Goal: Information Seeking & Learning: Find specific fact

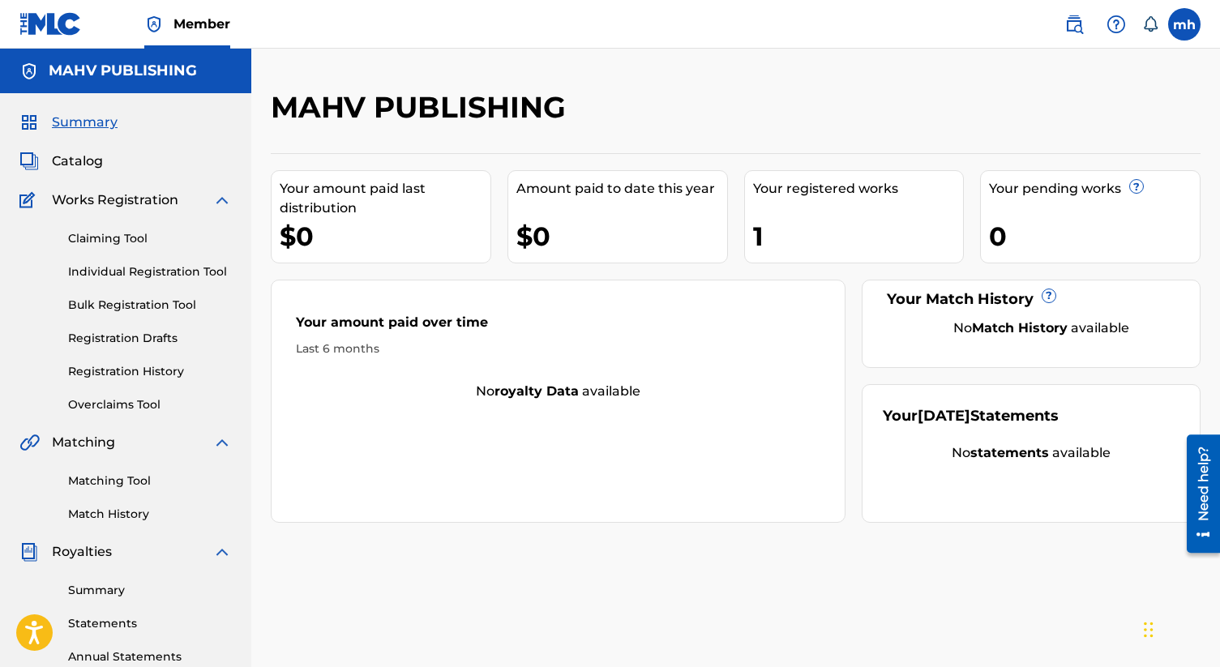
click at [790, 247] on div "1" at bounding box center [858, 236] width 211 height 36
click at [87, 172] on div "Summary Catalog Works Registration Claiming Tool Individual Registration Tool B…" at bounding box center [125, 510] width 251 height 834
click at [84, 167] on span "Catalog" at bounding box center [77, 161] width 51 height 19
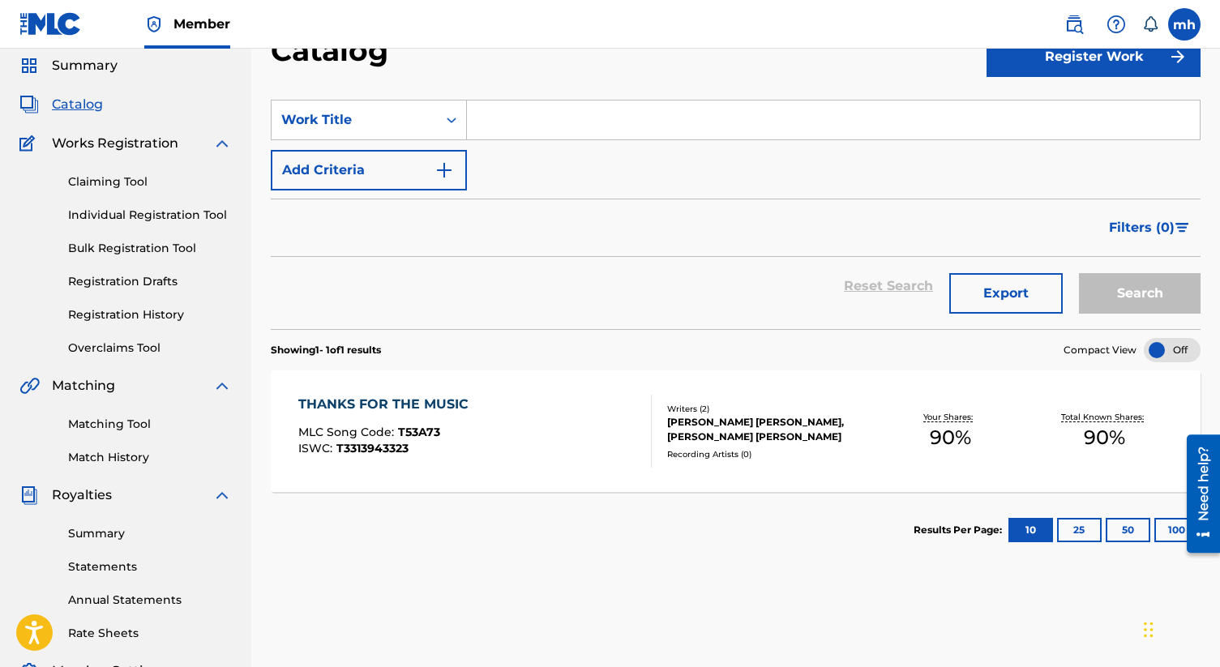
scroll to position [66, 0]
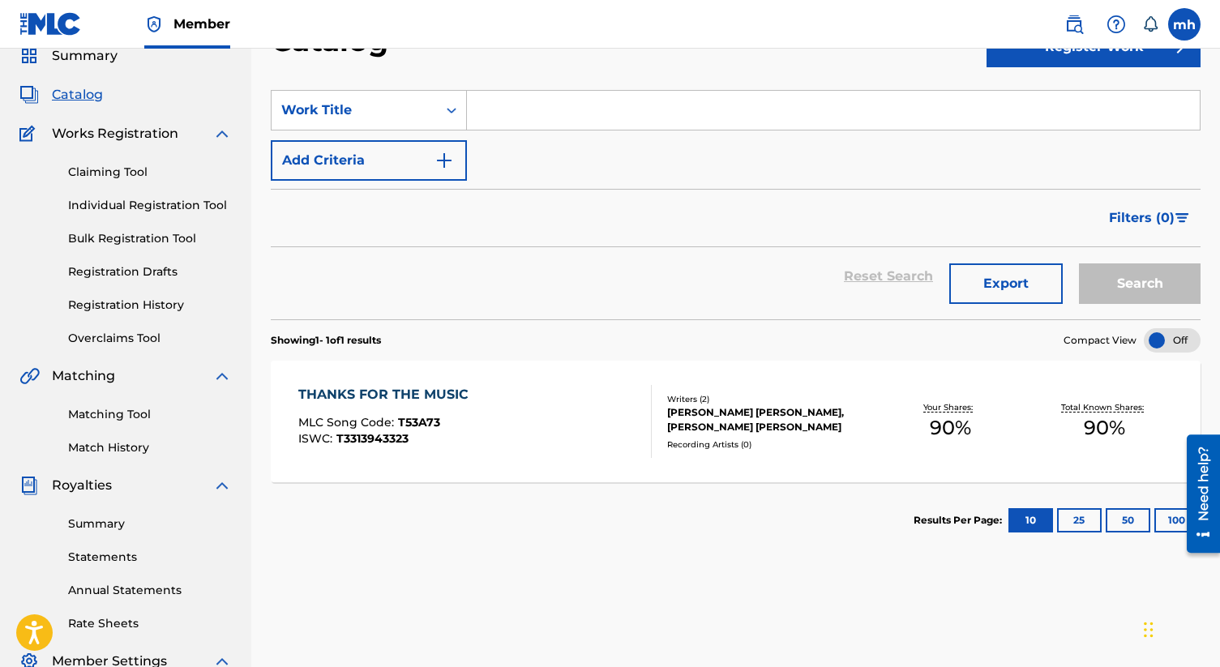
click at [383, 441] on span "T3313943323" at bounding box center [372, 438] width 72 height 15
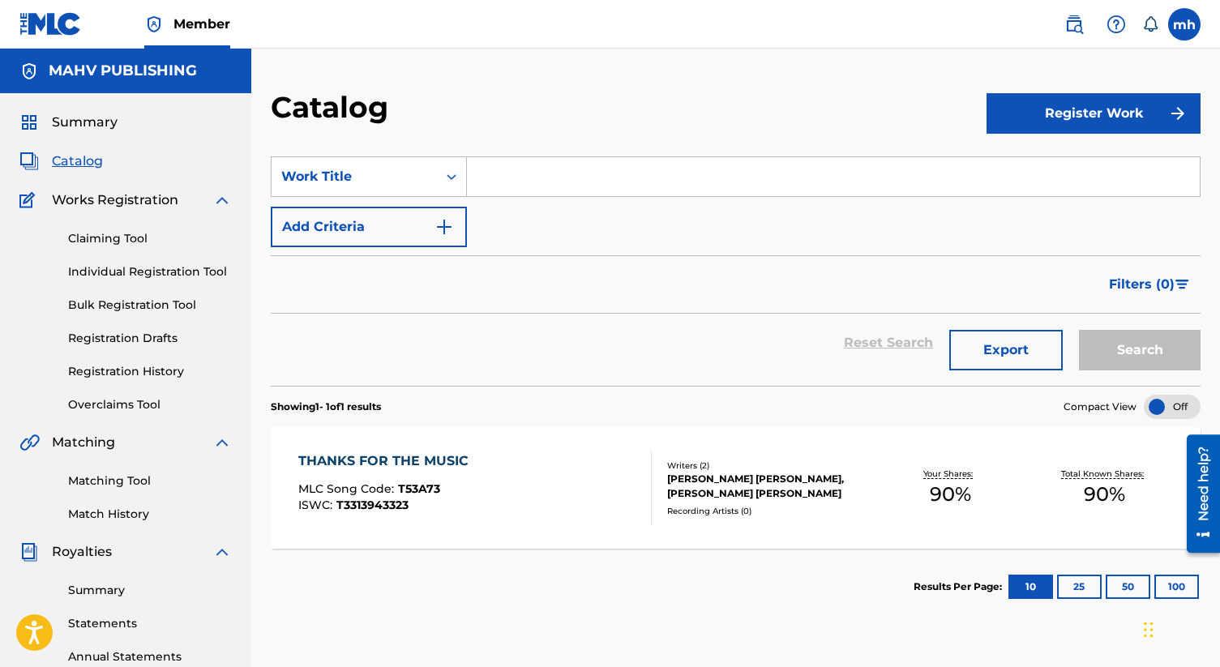
click at [383, 441] on div "Catalog Register Work SearchWithCriteriafc7ca0ce-7a5a-4518-b2fe-9146d56b0f86 Wo…" at bounding box center [735, 508] width 969 height 838
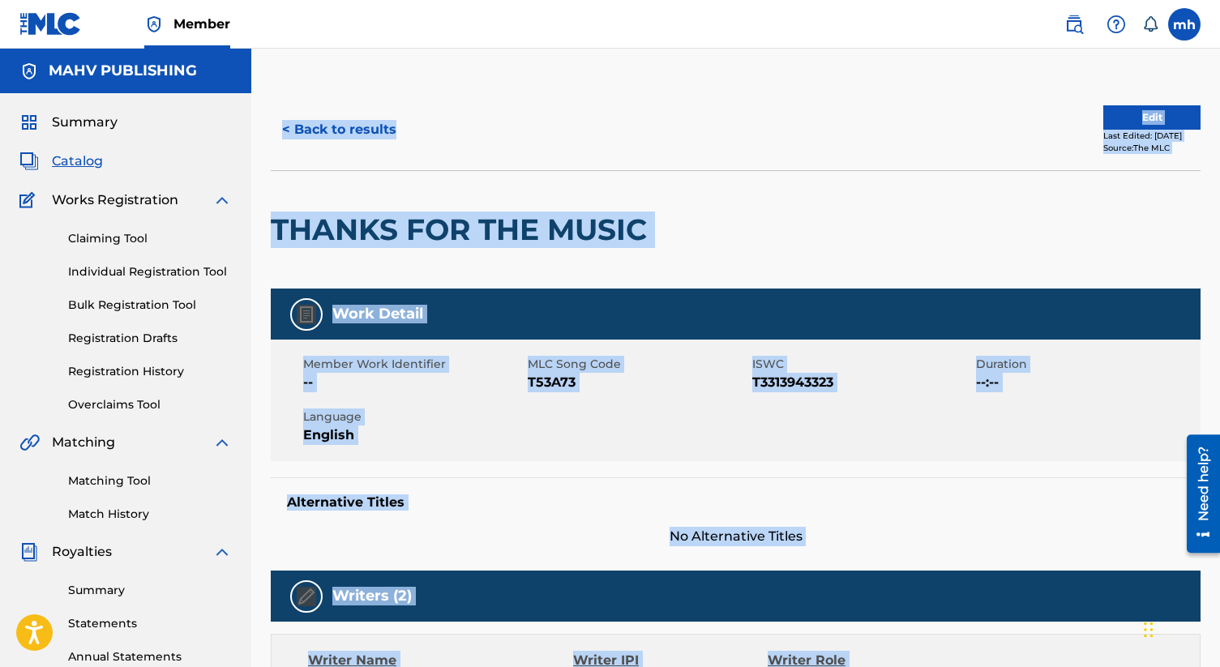
click at [460, 173] on div "THANKS FOR THE MUSIC" at bounding box center [463, 230] width 384 height 118
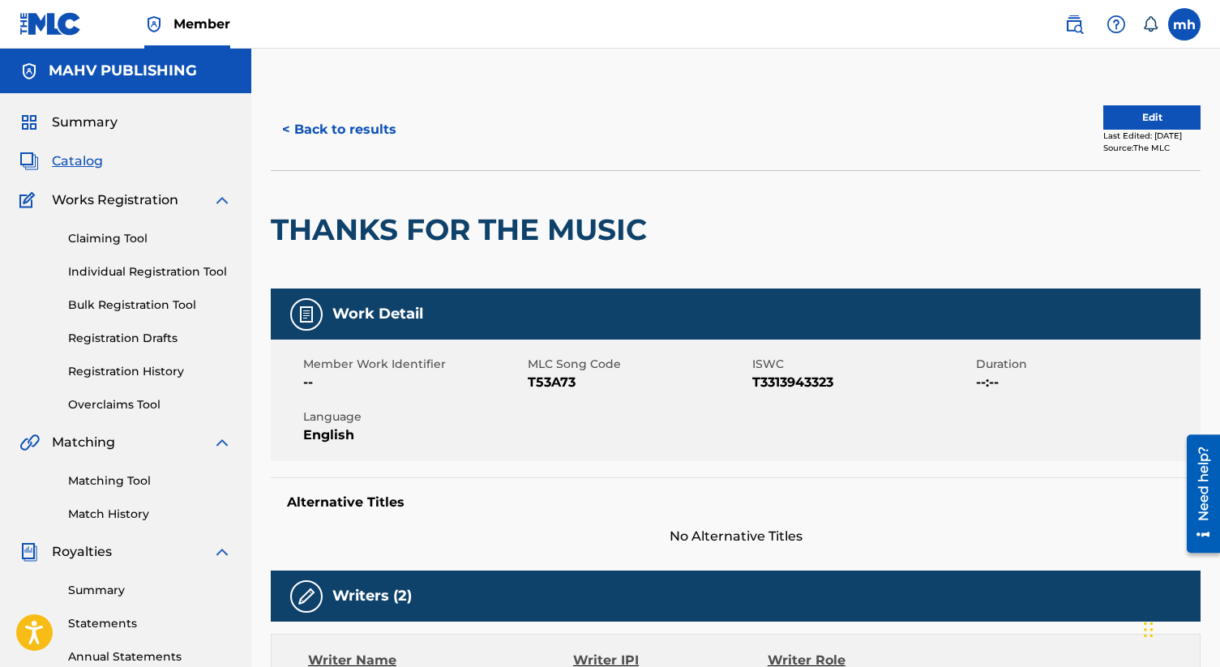
click at [498, 248] on div "THANKS FOR THE MUSIC" at bounding box center [463, 230] width 384 height 118
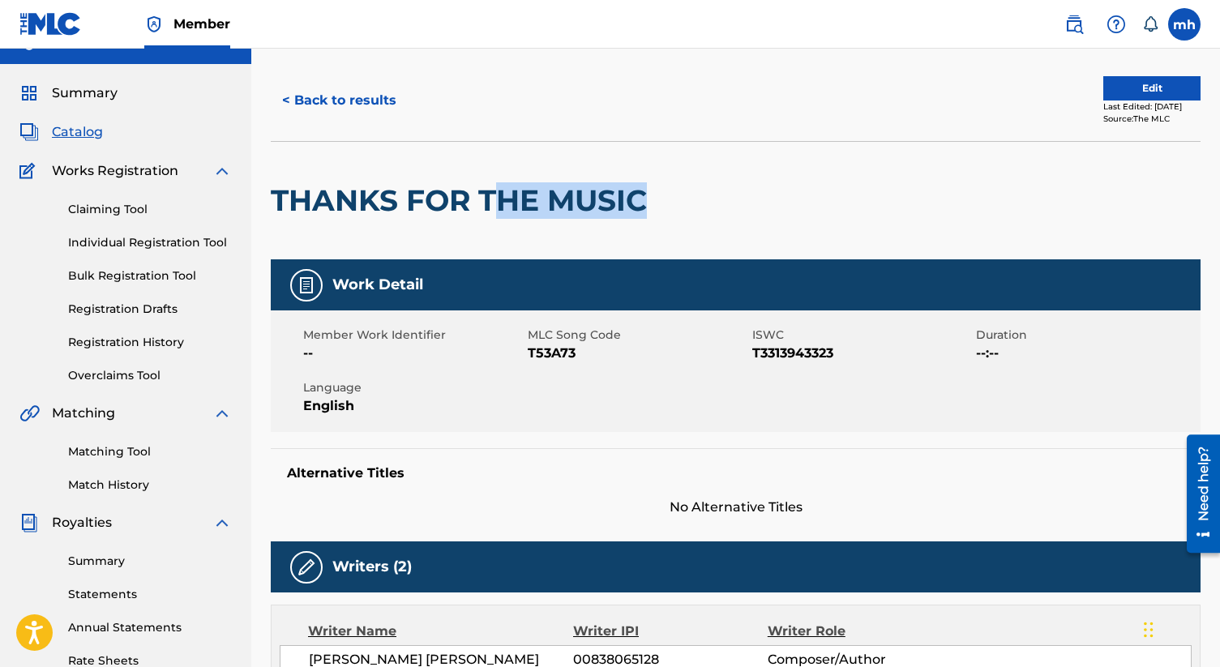
scroll to position [44, 0]
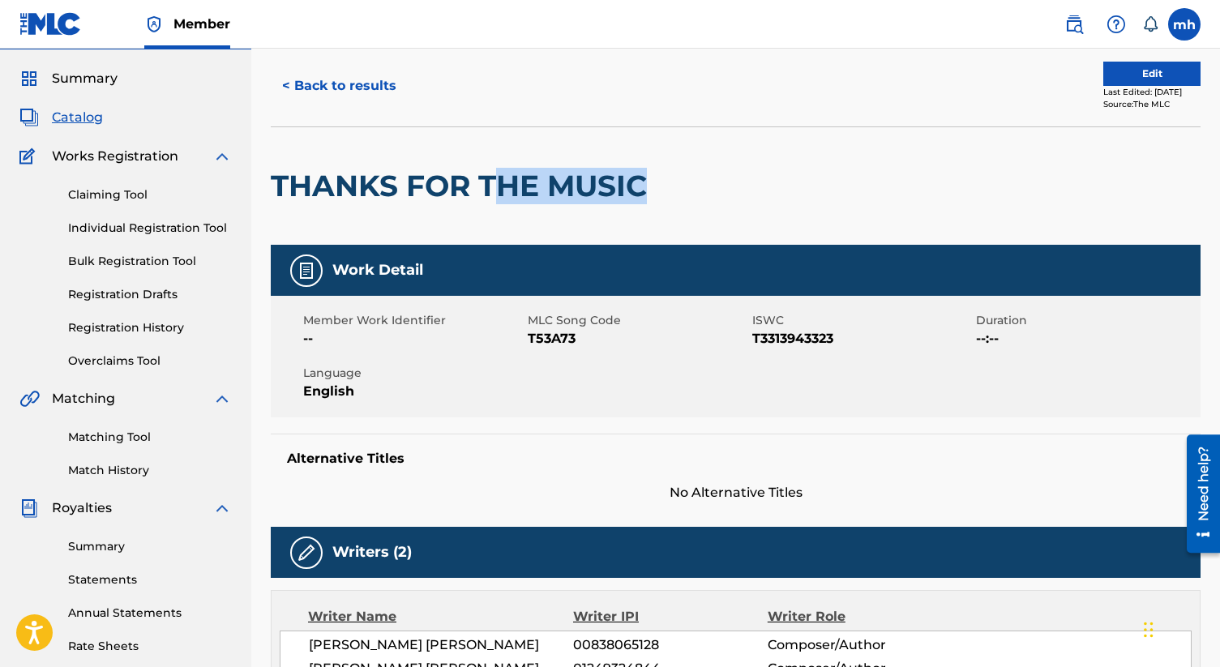
click at [503, 132] on div "THANKS FOR THE MUSIC" at bounding box center [463, 186] width 384 height 118
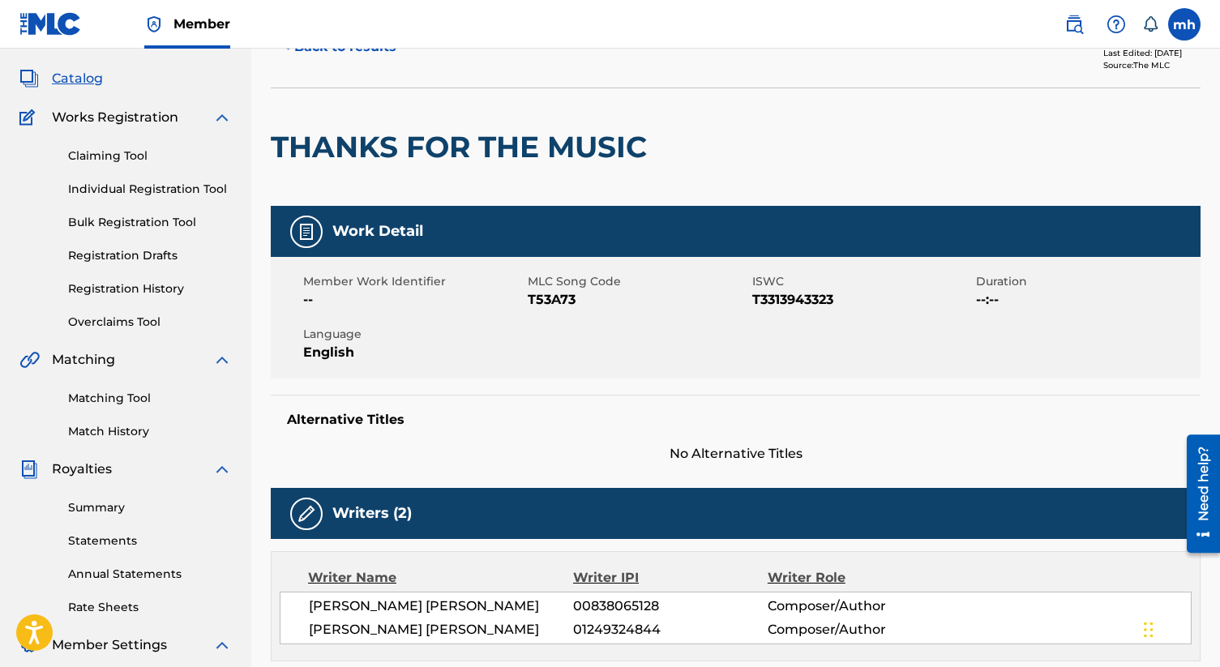
scroll to position [0, 0]
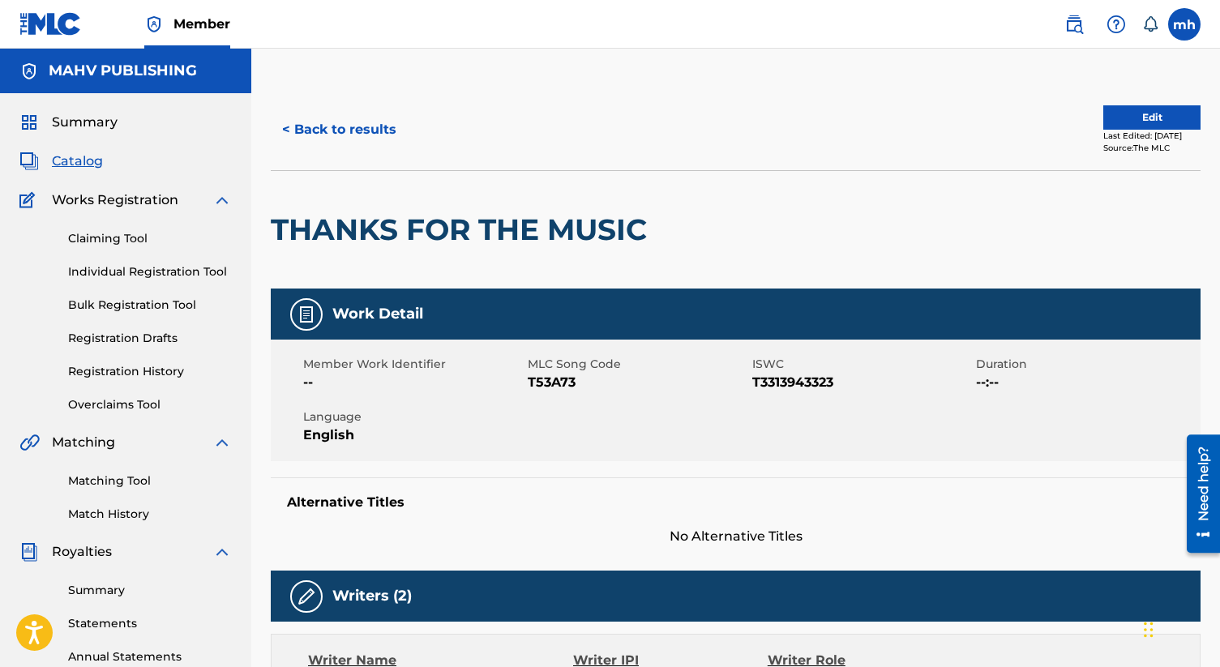
click at [524, 138] on div "< Back to results" at bounding box center [503, 129] width 465 height 41
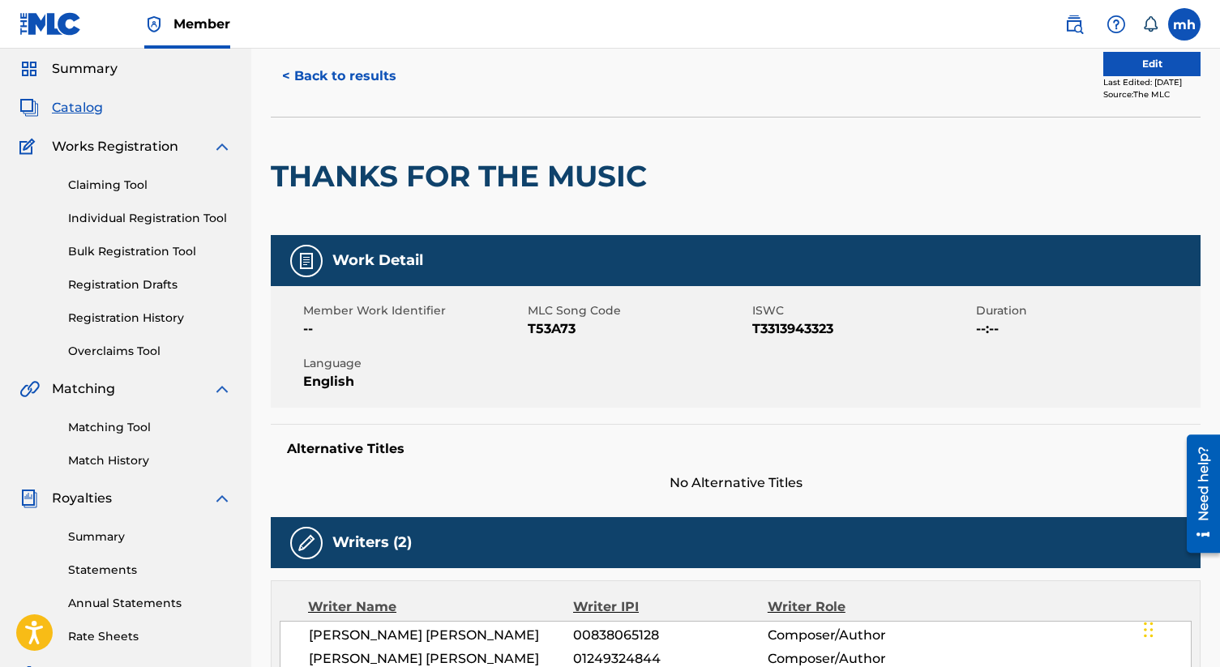
click at [557, 376] on div "Member Work Identifier -- MLC Song Code T53A73 ISWC T3313943323 Duration --:-- …" at bounding box center [736, 347] width 930 height 122
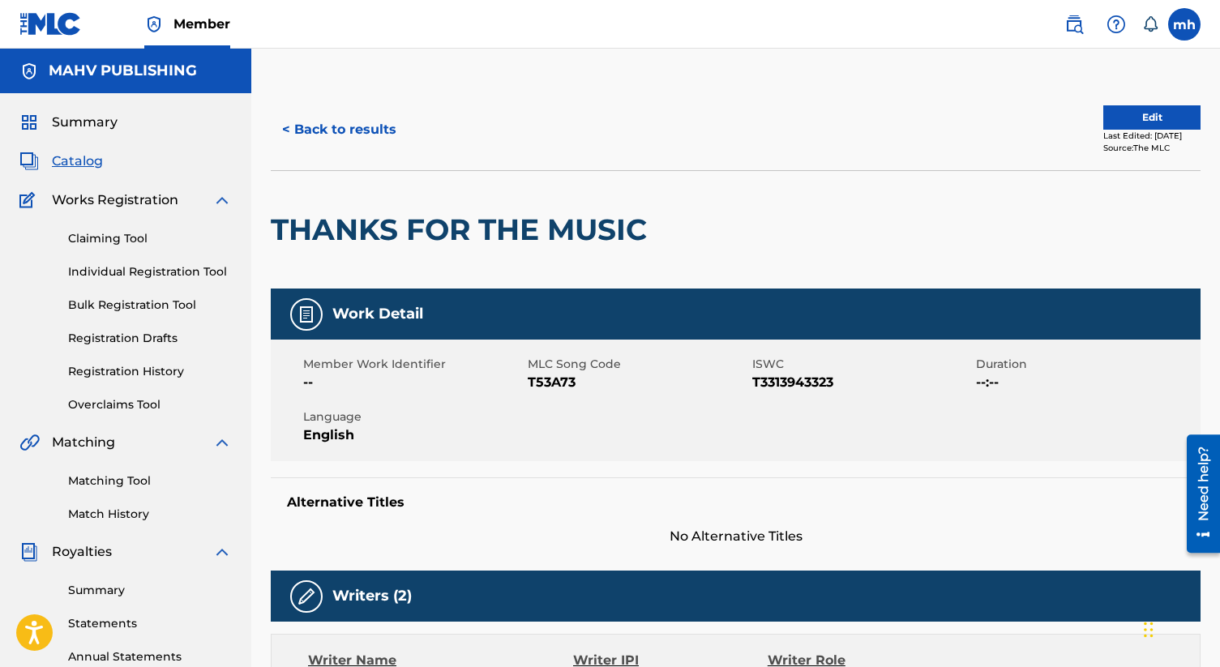
click at [742, 387] on span "T53A73" at bounding box center [638, 382] width 220 height 19
click at [763, 383] on span "T3313943323" at bounding box center [862, 382] width 220 height 19
click at [764, 383] on span "T3313943323" at bounding box center [862, 382] width 220 height 19
copy span "T3313943323"
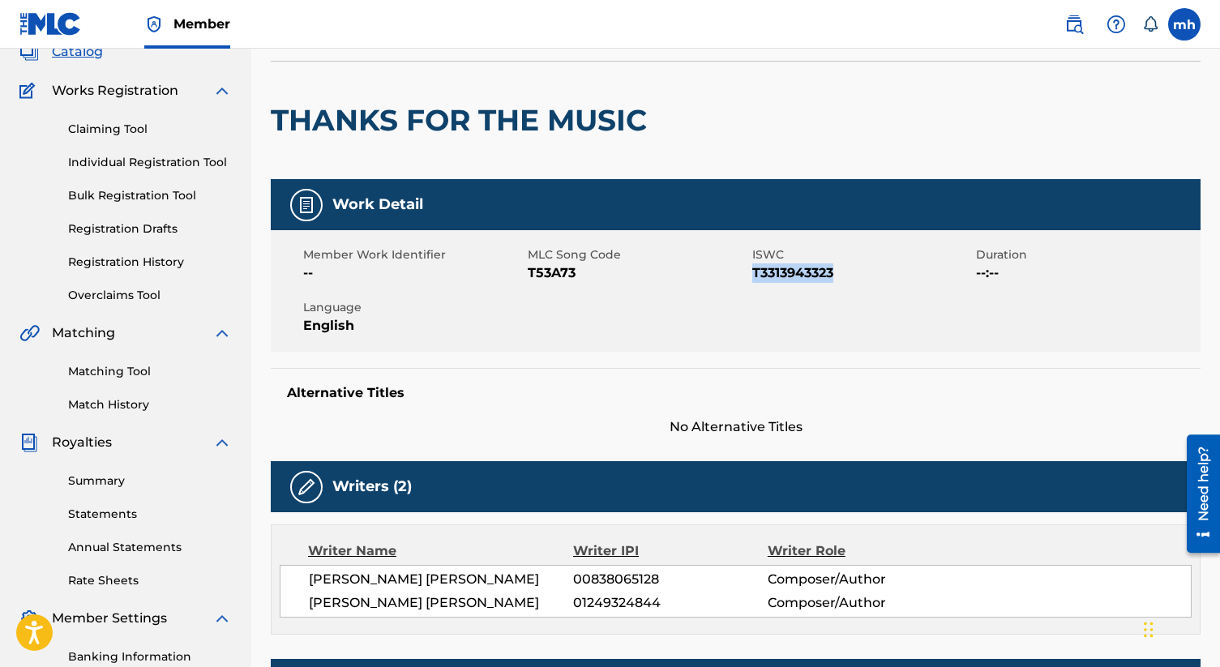
click at [435, 341] on div "Member Work Identifier -- MLC Song Code T53A73 ISWC T3313943323 Duration --:-- …" at bounding box center [736, 291] width 930 height 122
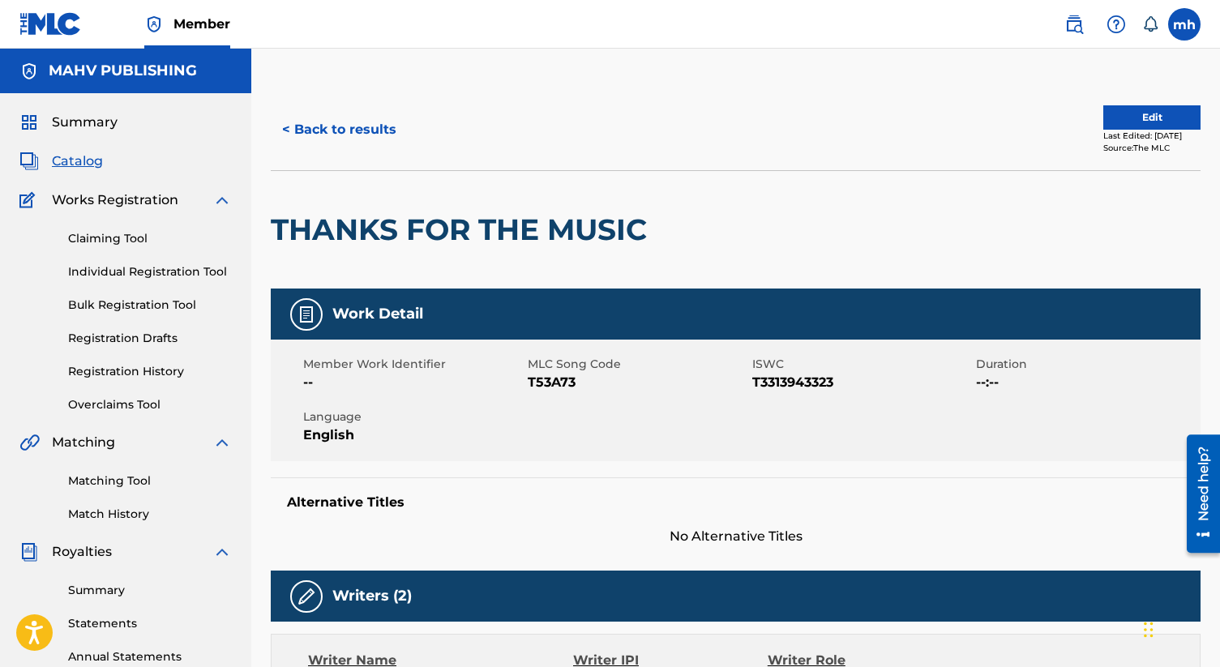
click at [481, 205] on div "THANKS FOR THE MUSIC" at bounding box center [463, 230] width 384 height 118
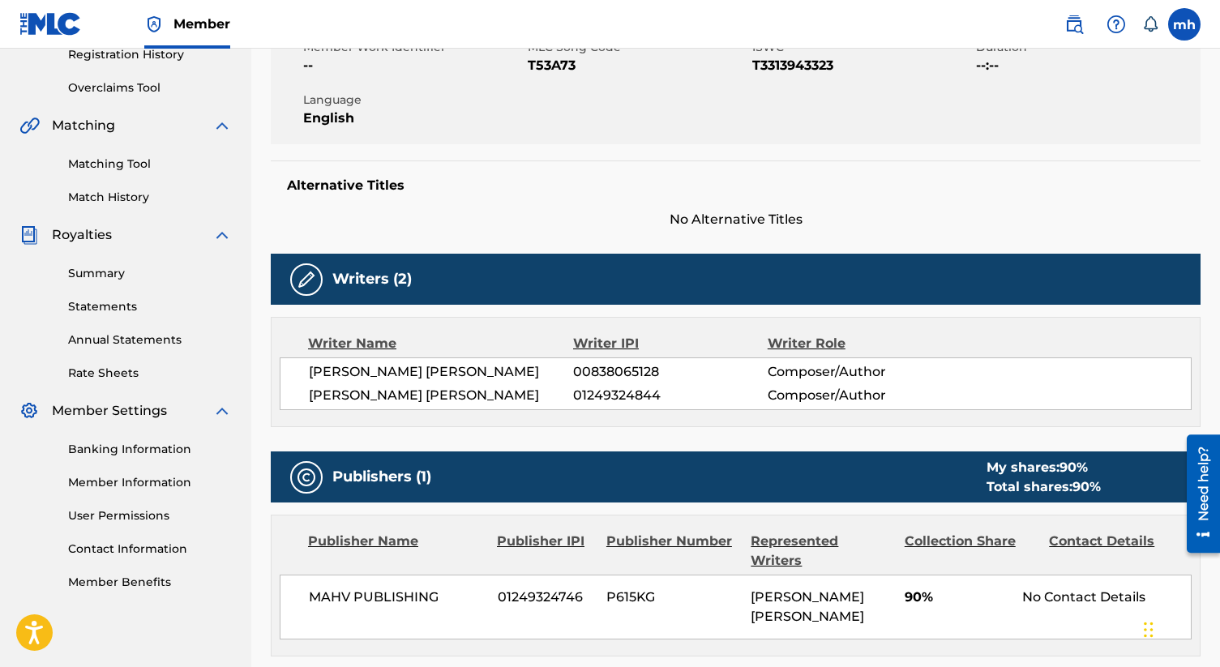
scroll to position [307, 0]
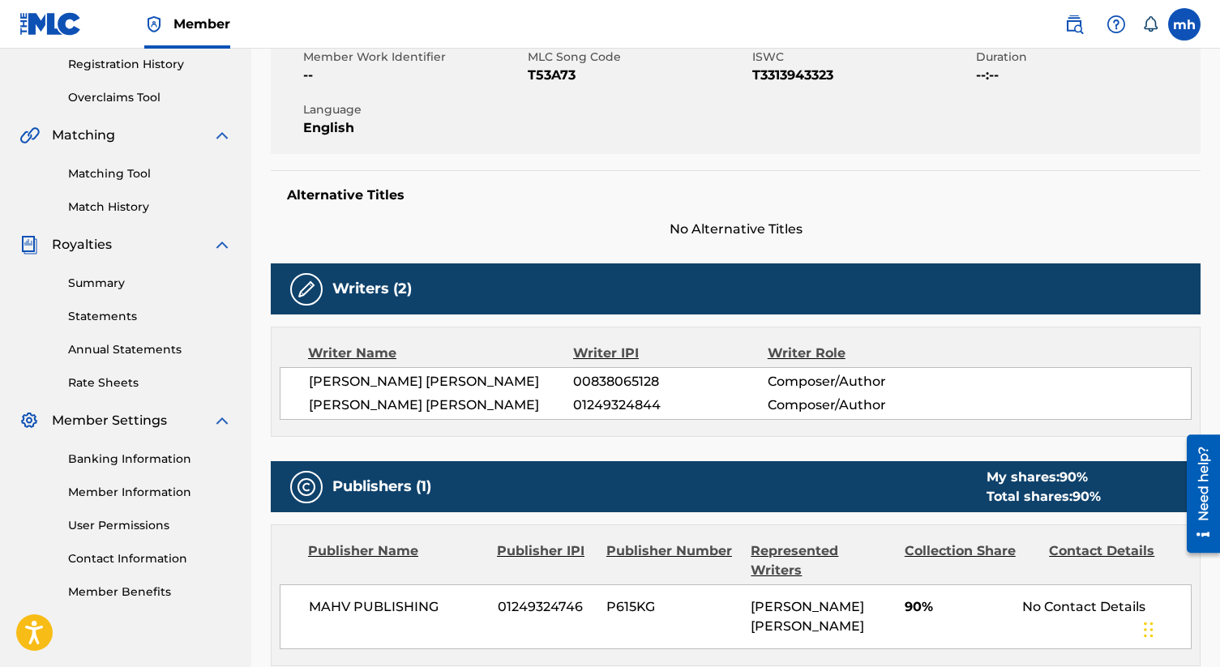
click at [533, 242] on div "Work Detail Member Work Identifier -- MLC Song Code T53A73 ISWC T3313943323 Dur…" at bounding box center [736, 387] width 930 height 812
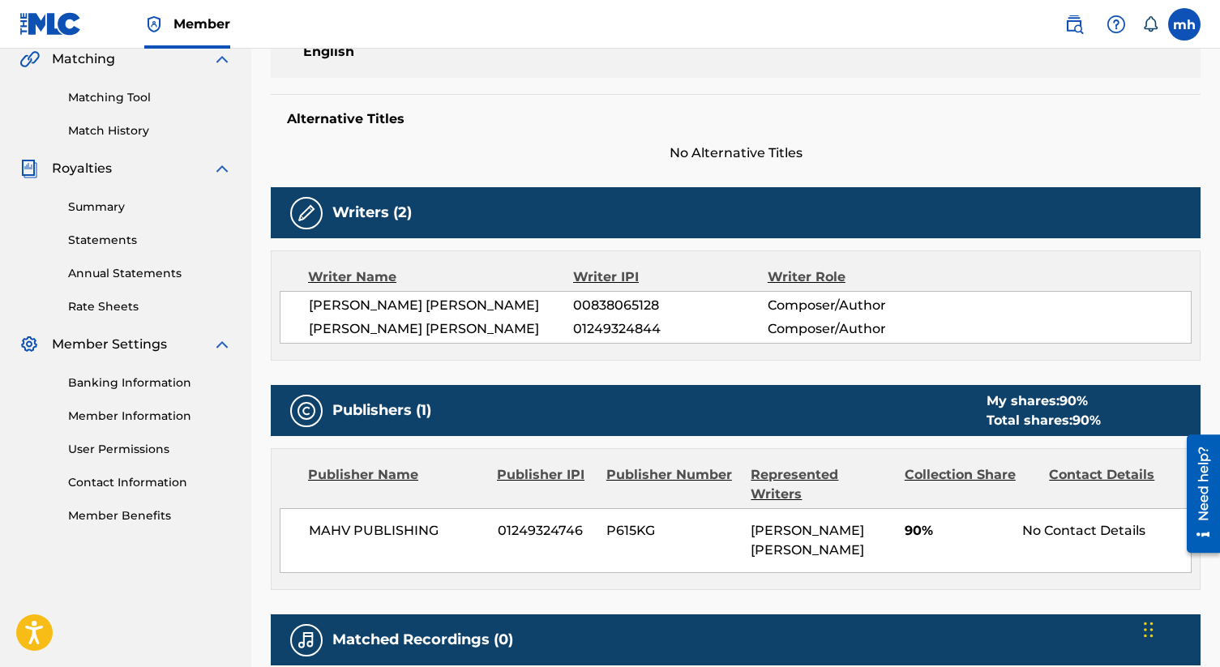
click at [540, 355] on div "Writer Name Writer IPI Writer Role [PERSON_NAME] [PERSON_NAME] 00838065128 Comp…" at bounding box center [736, 305] width 930 height 110
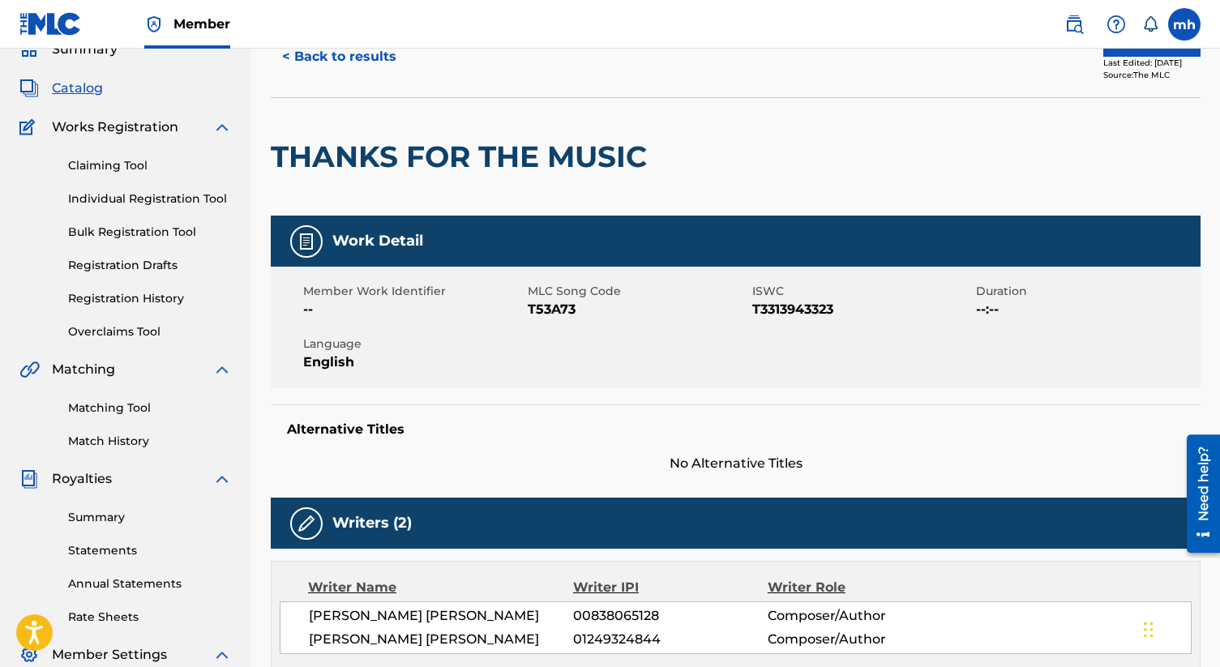
scroll to position [91, 0]
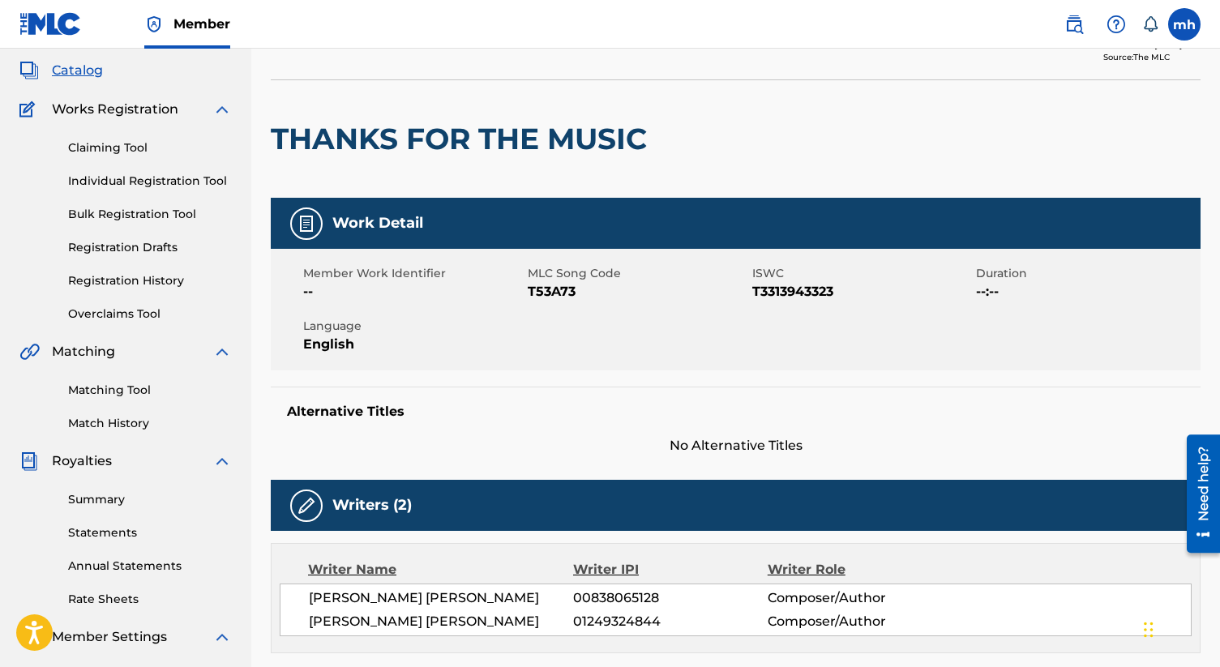
click at [759, 293] on span "T3313943323" at bounding box center [862, 291] width 220 height 19
copy span "T3313943323"
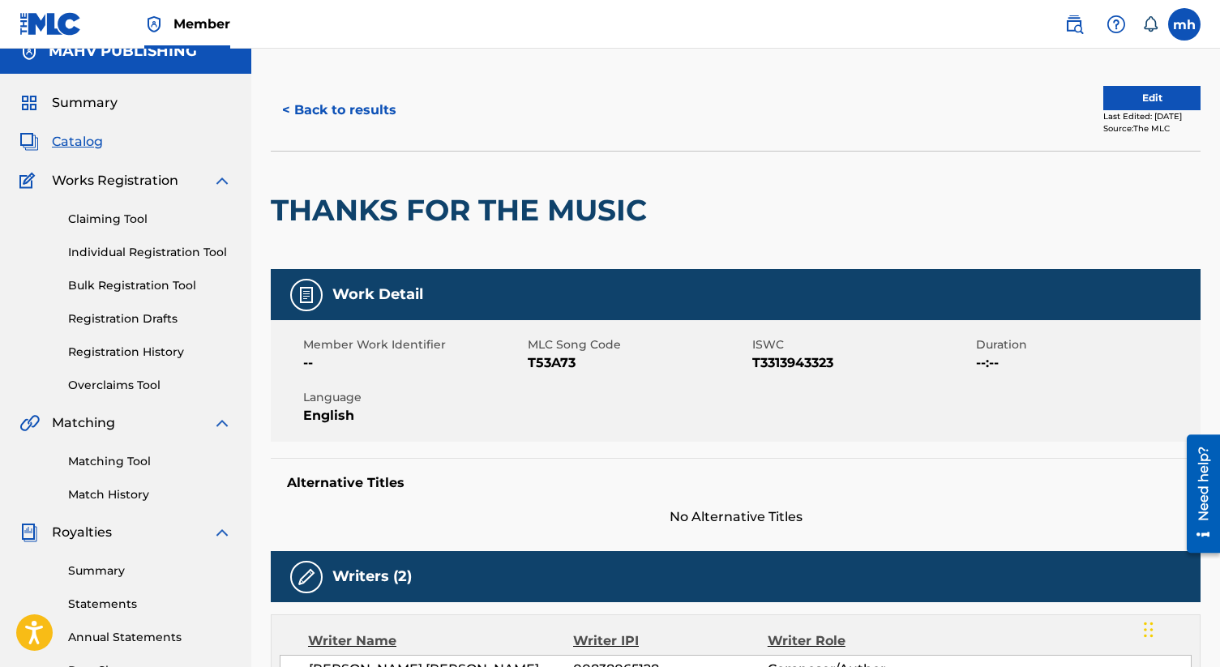
click at [593, 94] on div "< Back to results" at bounding box center [503, 110] width 465 height 41
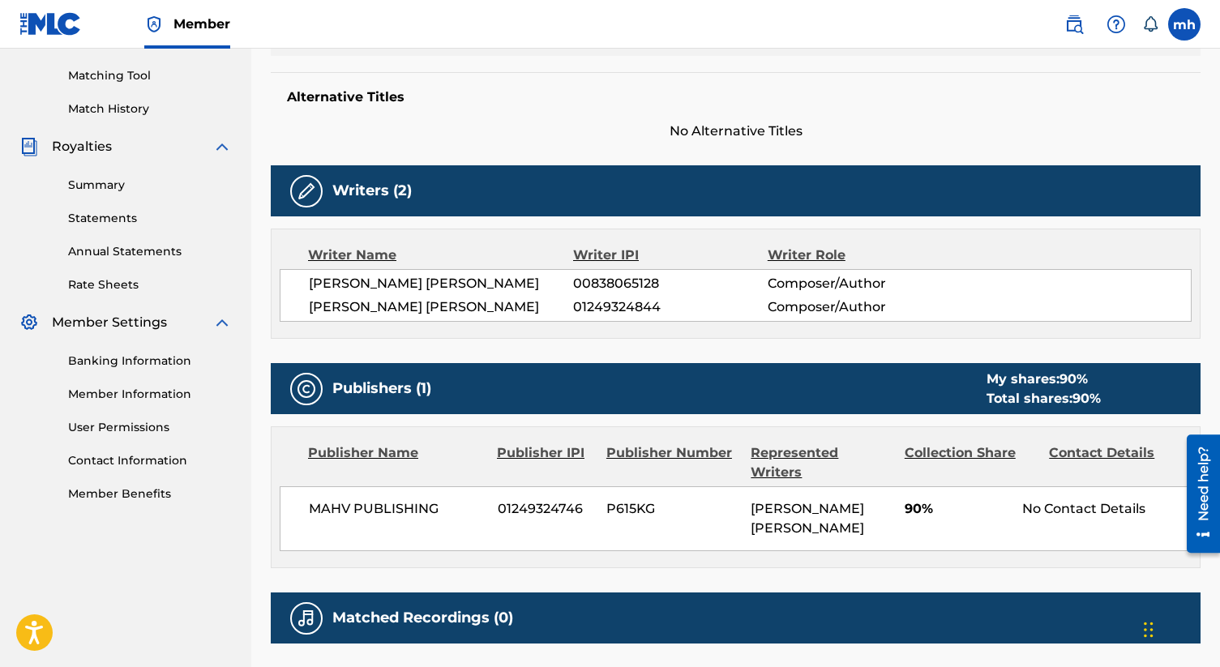
scroll to position [341, 0]
